Goal: Information Seeking & Learning: Learn about a topic

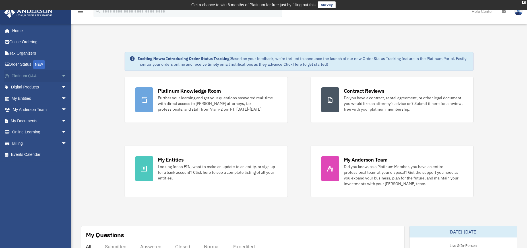
click at [62, 77] on span "arrow_drop_down" at bounding box center [66, 76] width 11 height 12
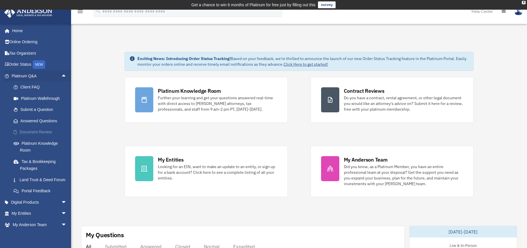
click at [34, 129] on link "Document Review" at bounding box center [41, 132] width 67 height 11
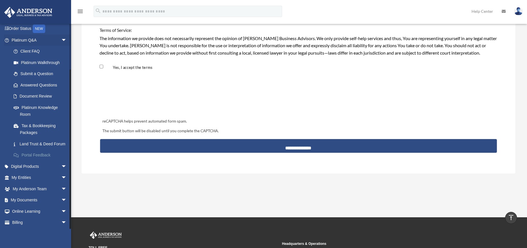
scroll to position [26, 0]
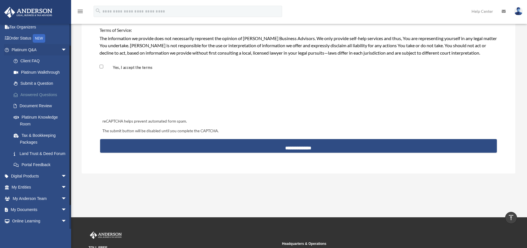
click at [43, 97] on link "Answered Questions" at bounding box center [41, 94] width 67 height 11
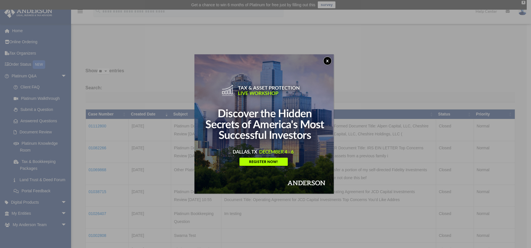
click at [330, 60] on button "x" at bounding box center [328, 61] width 9 height 9
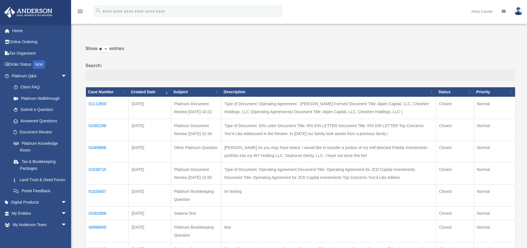
scroll to position [28, 0]
